Goal: Book appointment/travel/reservation

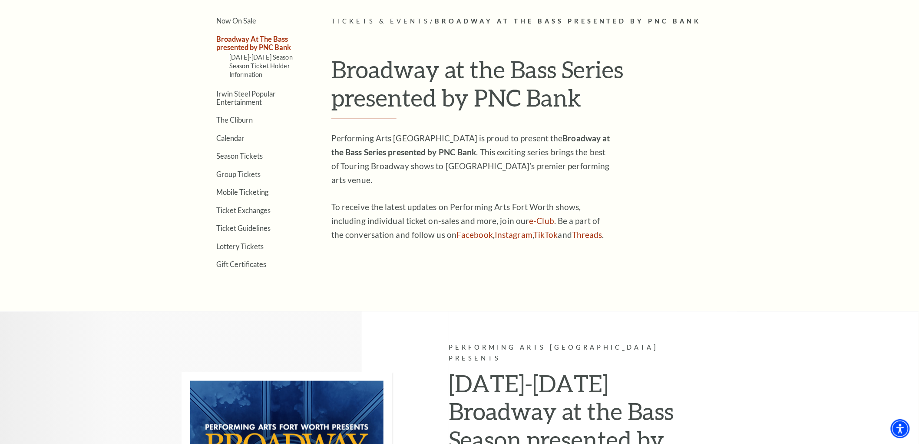
scroll to position [192, 0]
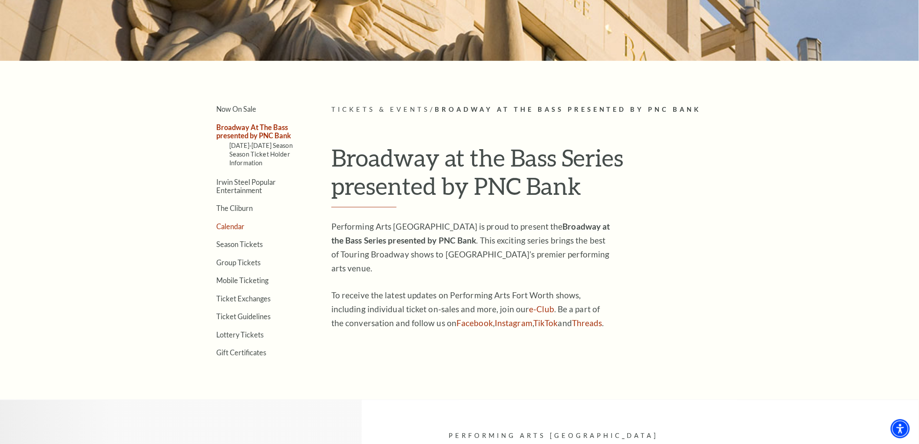
click at [236, 226] on link "Calendar" at bounding box center [230, 226] width 28 height 8
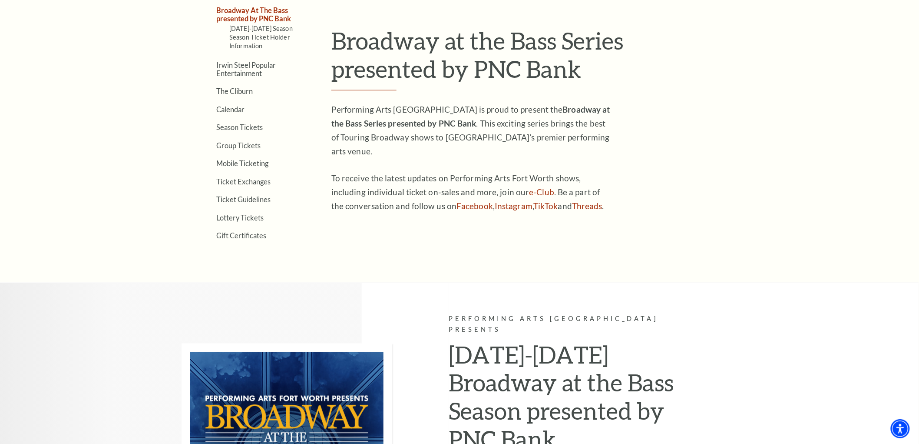
scroll to position [529, 0]
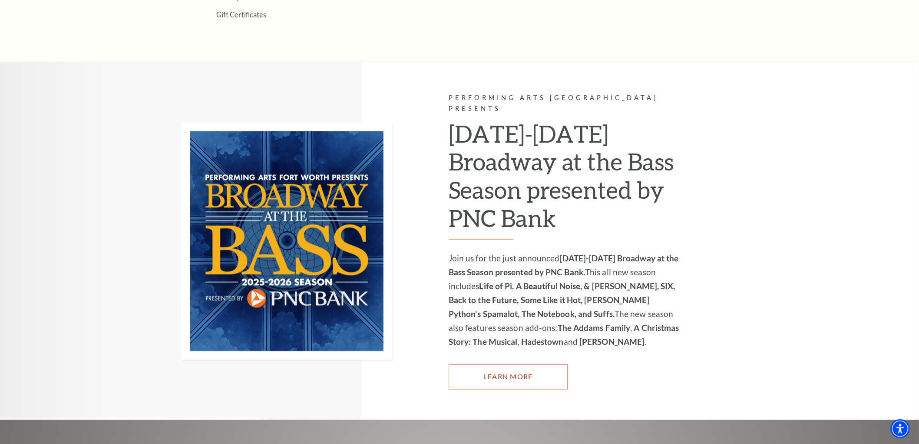
click at [536, 365] on link "Learn More" at bounding box center [508, 377] width 119 height 24
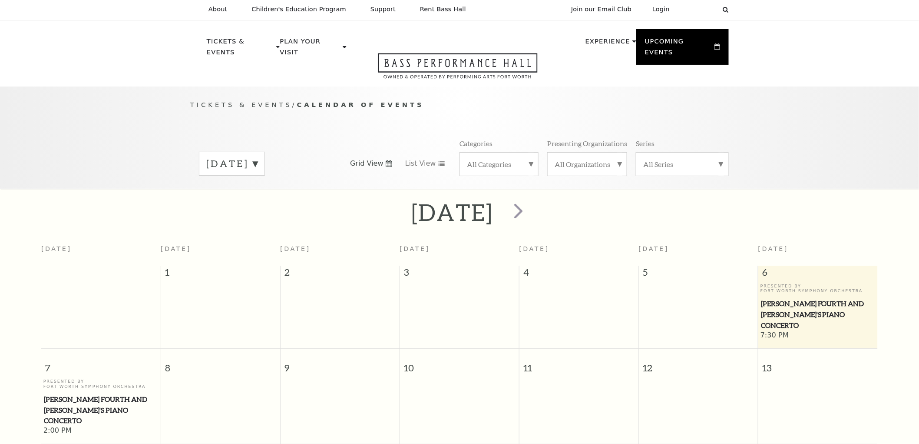
scroll to position [76, 0]
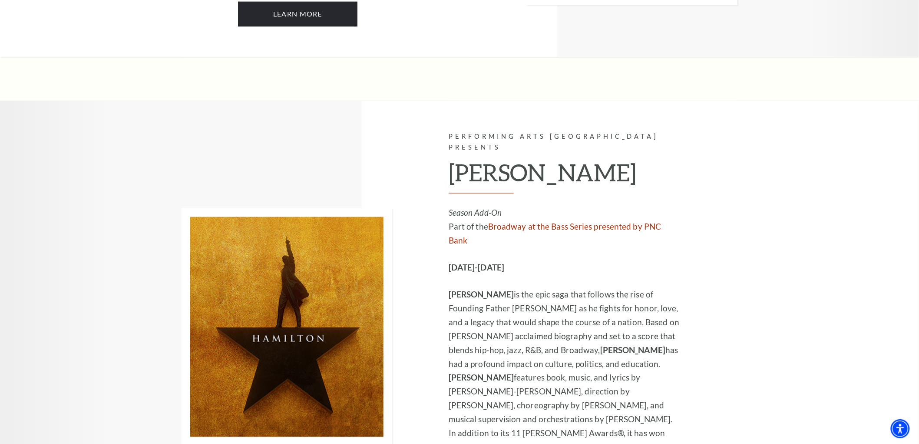
scroll to position [5744, 0]
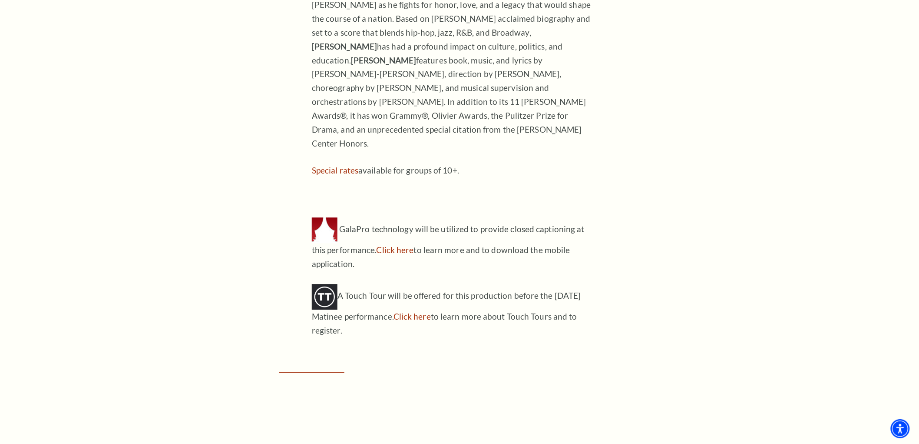
scroll to position [917, 0]
